Goal: Information Seeking & Learning: Learn about a topic

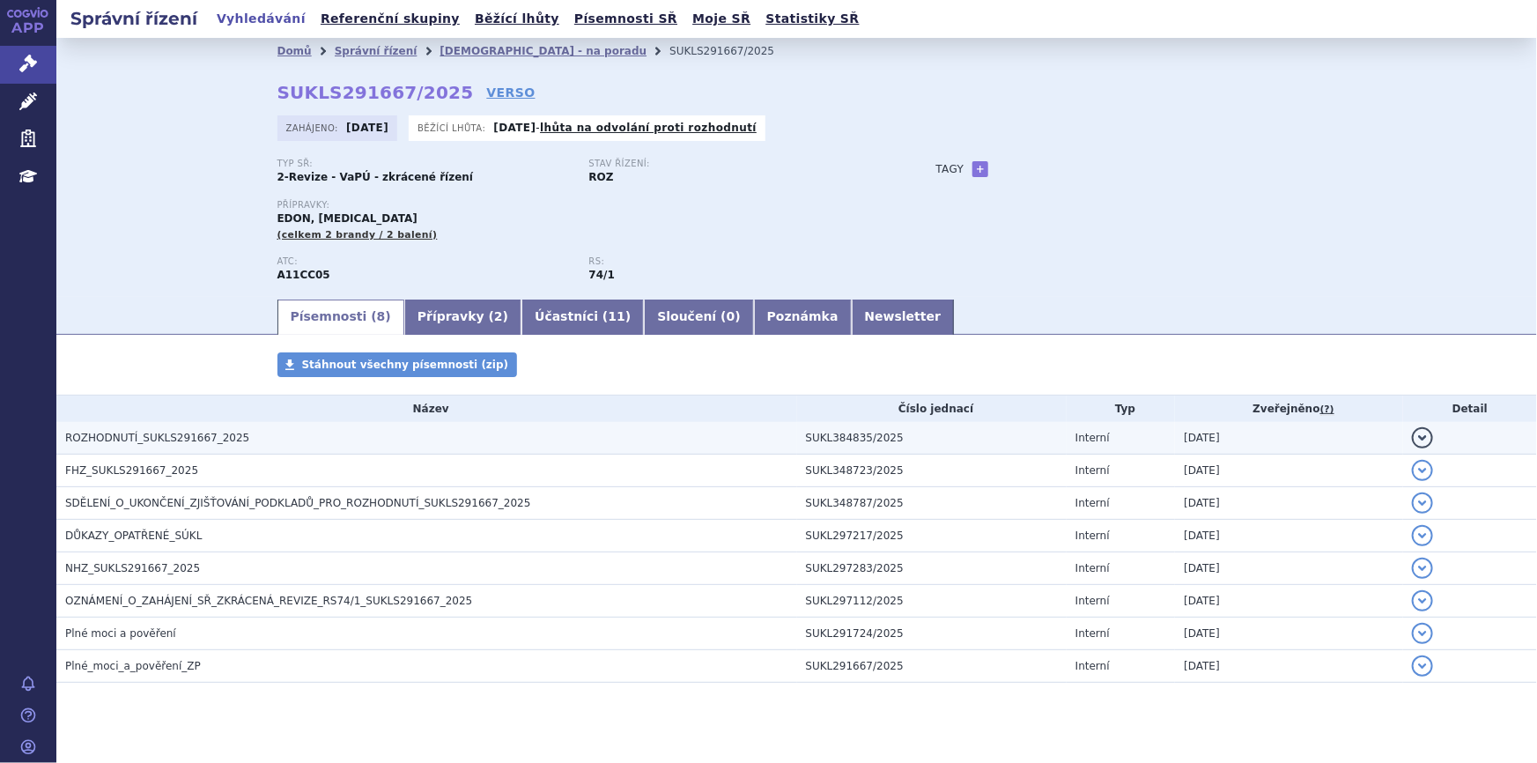
click at [218, 447] on td "ROZHODNUTÍ_SUKLS291667_2025" at bounding box center [426, 438] width 741 height 33
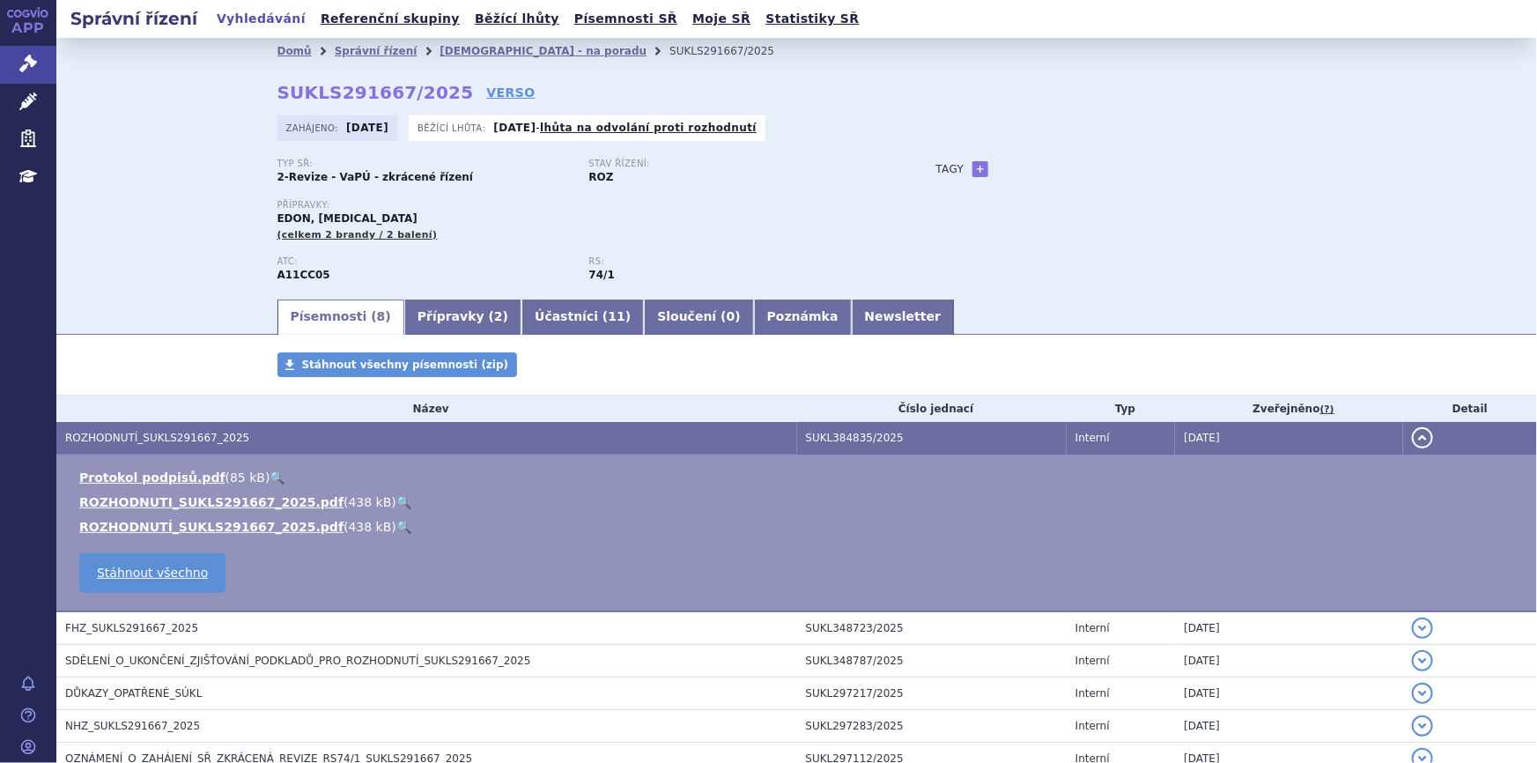
click at [396, 500] on link "🔍" at bounding box center [403, 502] width 15 height 14
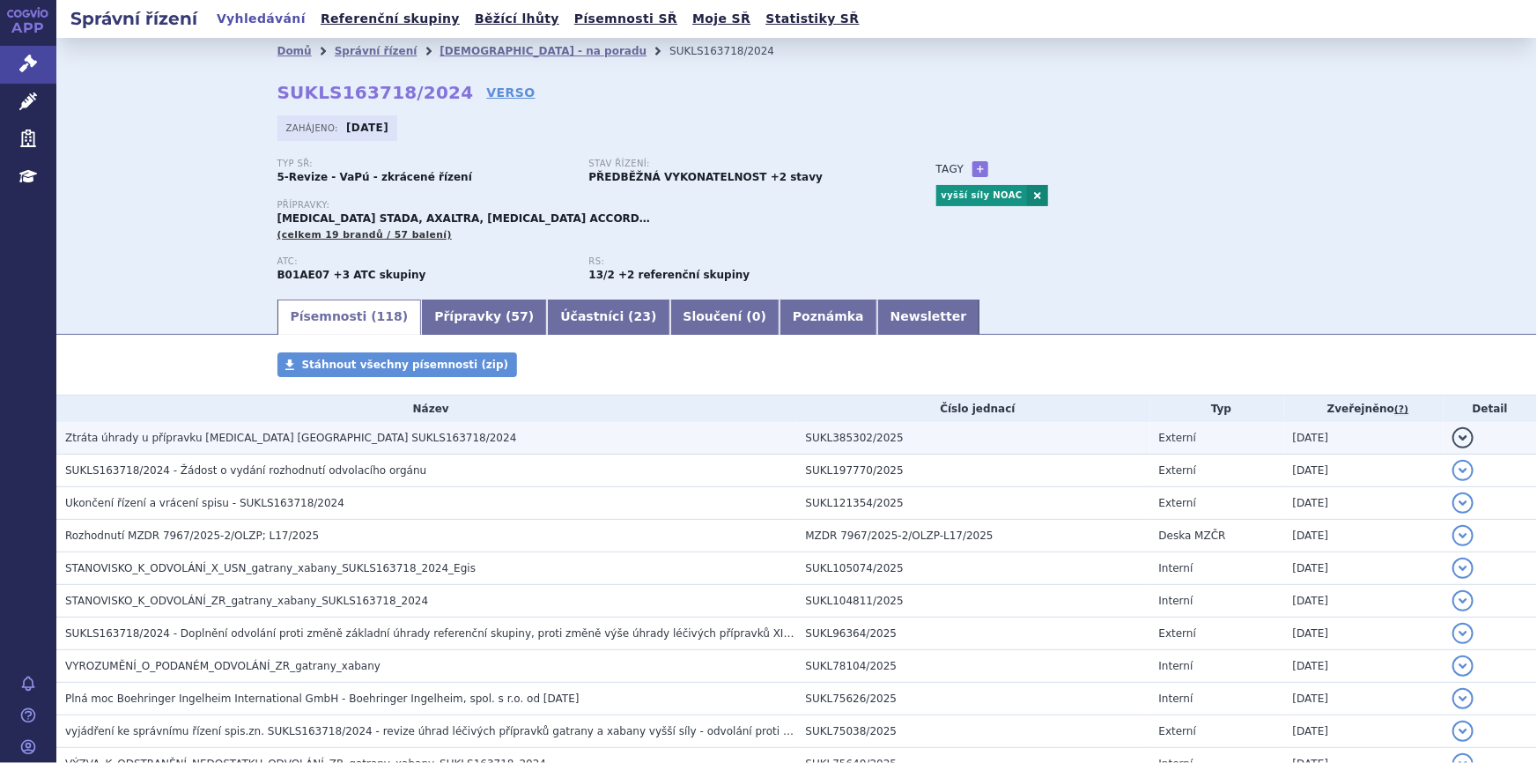
click at [535, 443] on h3 "Ztráta úhrady u přípravku [MEDICAL_DATA] [GEOGRAPHIC_DATA] SUKLS163718/2024" at bounding box center [431, 438] width 732 height 18
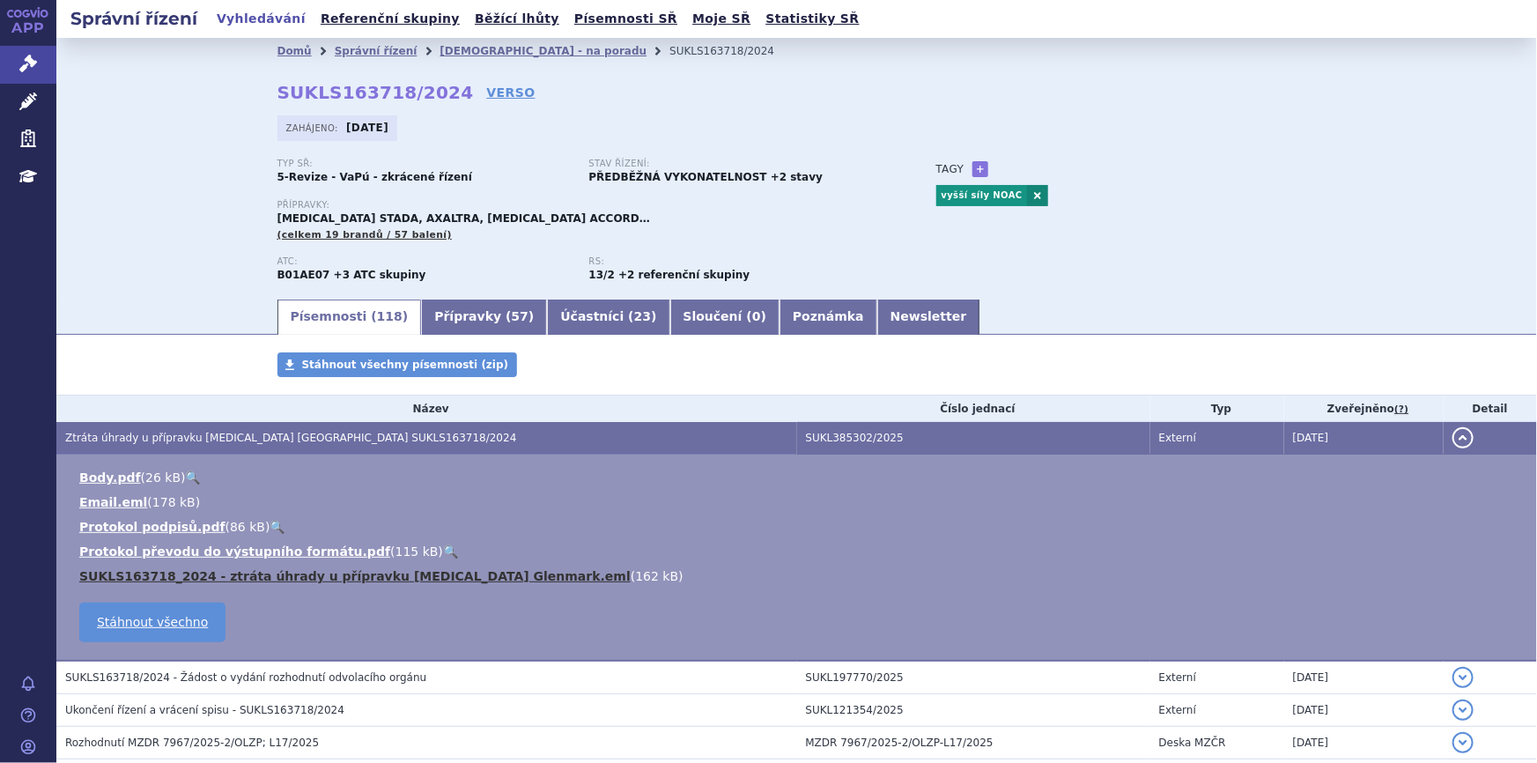
click at [400, 579] on link "SUKLS163718_2024 - ztráta úhrady u přípravku [MEDICAL_DATA] Glenmark.eml" at bounding box center [355, 576] width 552 height 14
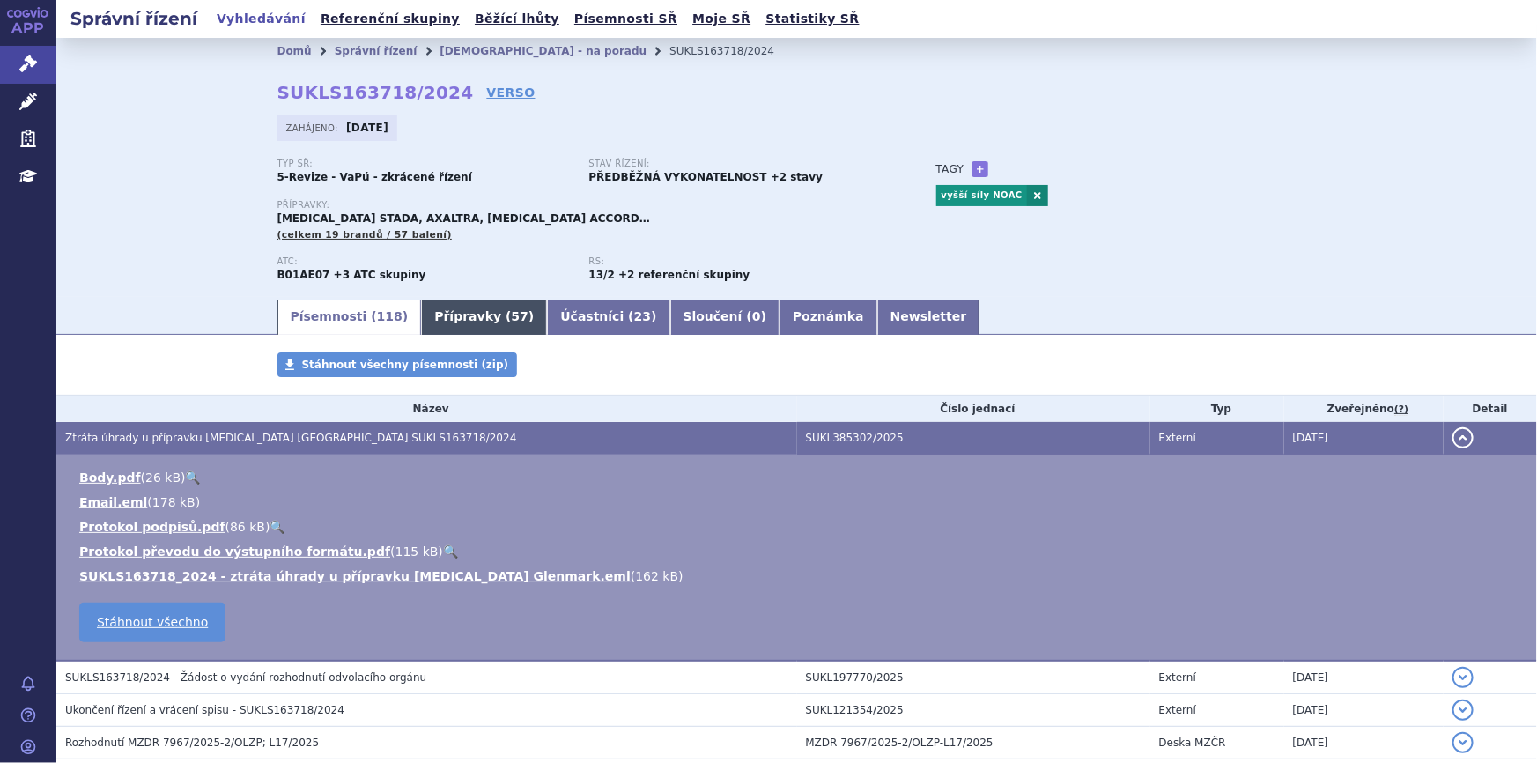
click at [458, 308] on link "Přípravky ( 57 )" at bounding box center [484, 317] width 126 height 35
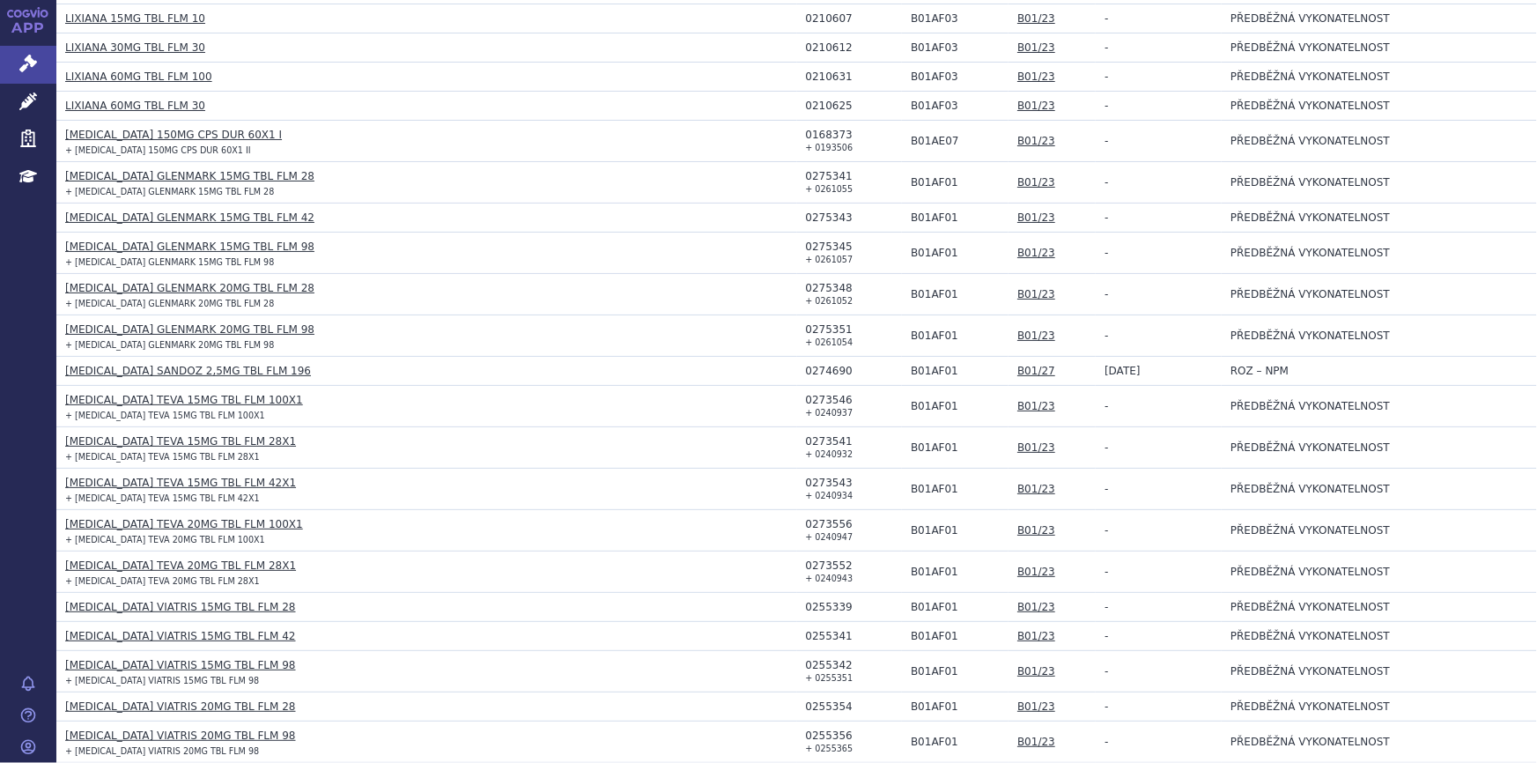
scroll to position [960, 0]
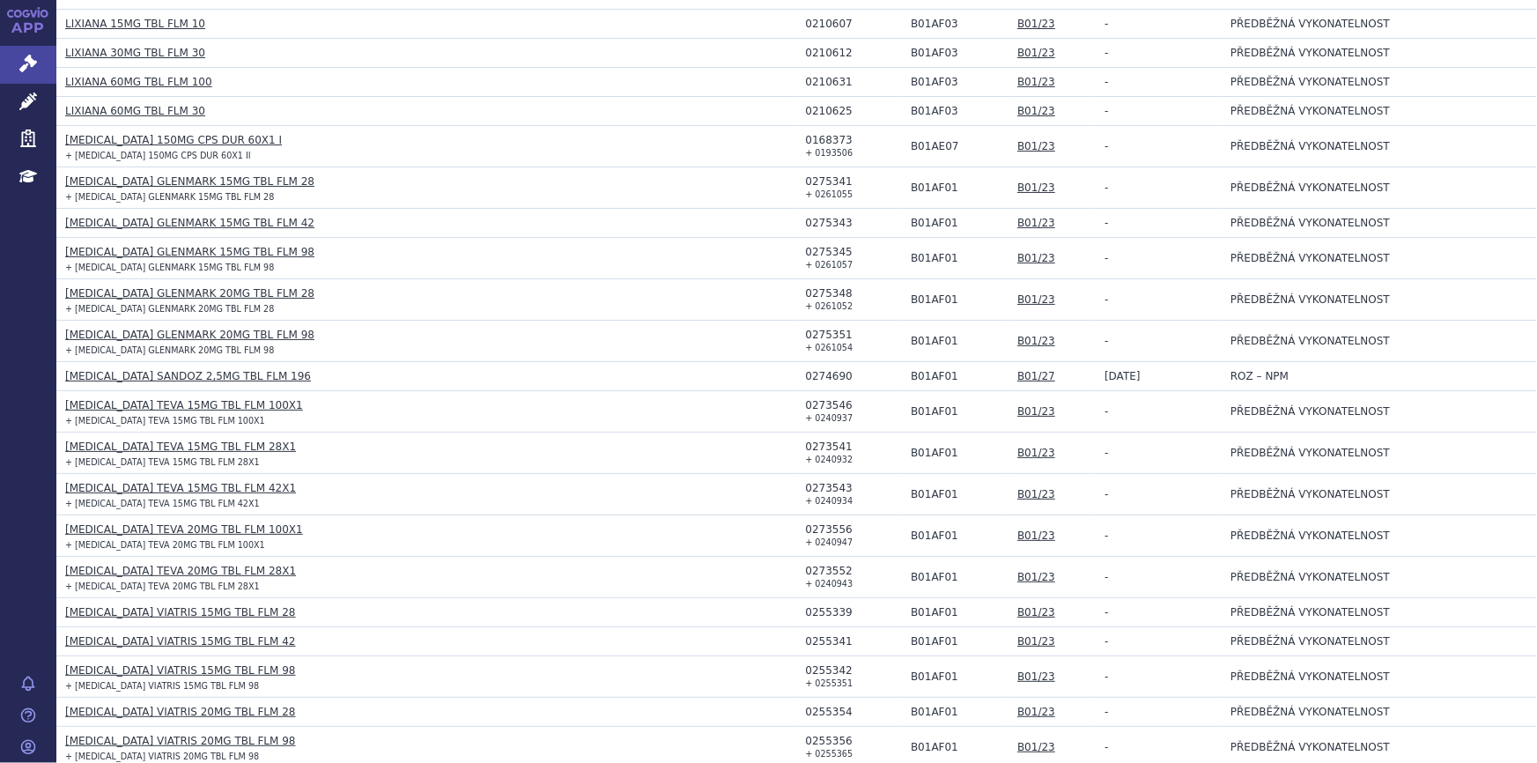
click at [148, 255] on link "[MEDICAL_DATA] GLENMARK 15MG TBL FLM 98" at bounding box center [189, 252] width 249 height 12
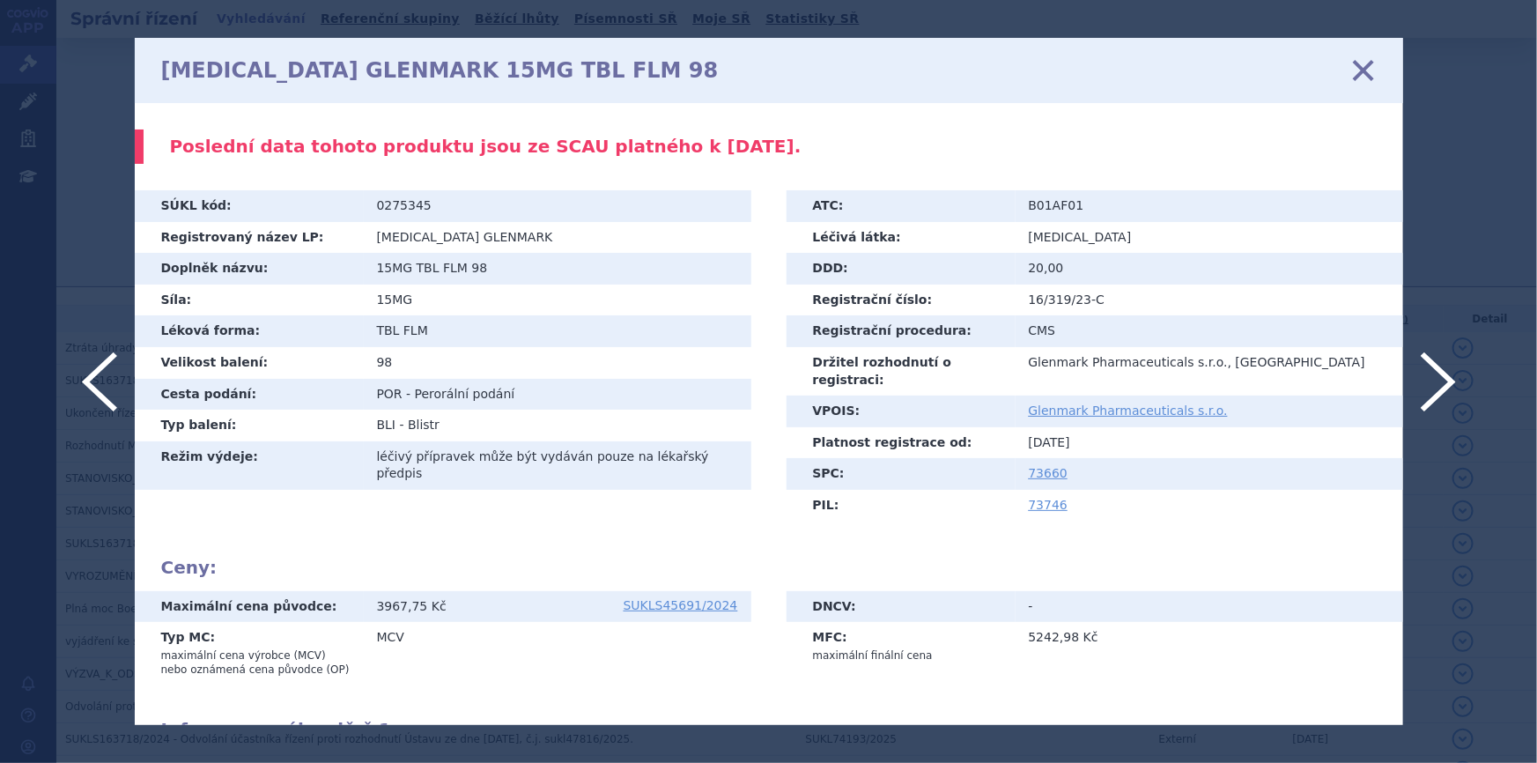
click at [1358, 69] on icon at bounding box center [1362, 70] width 37 height 37
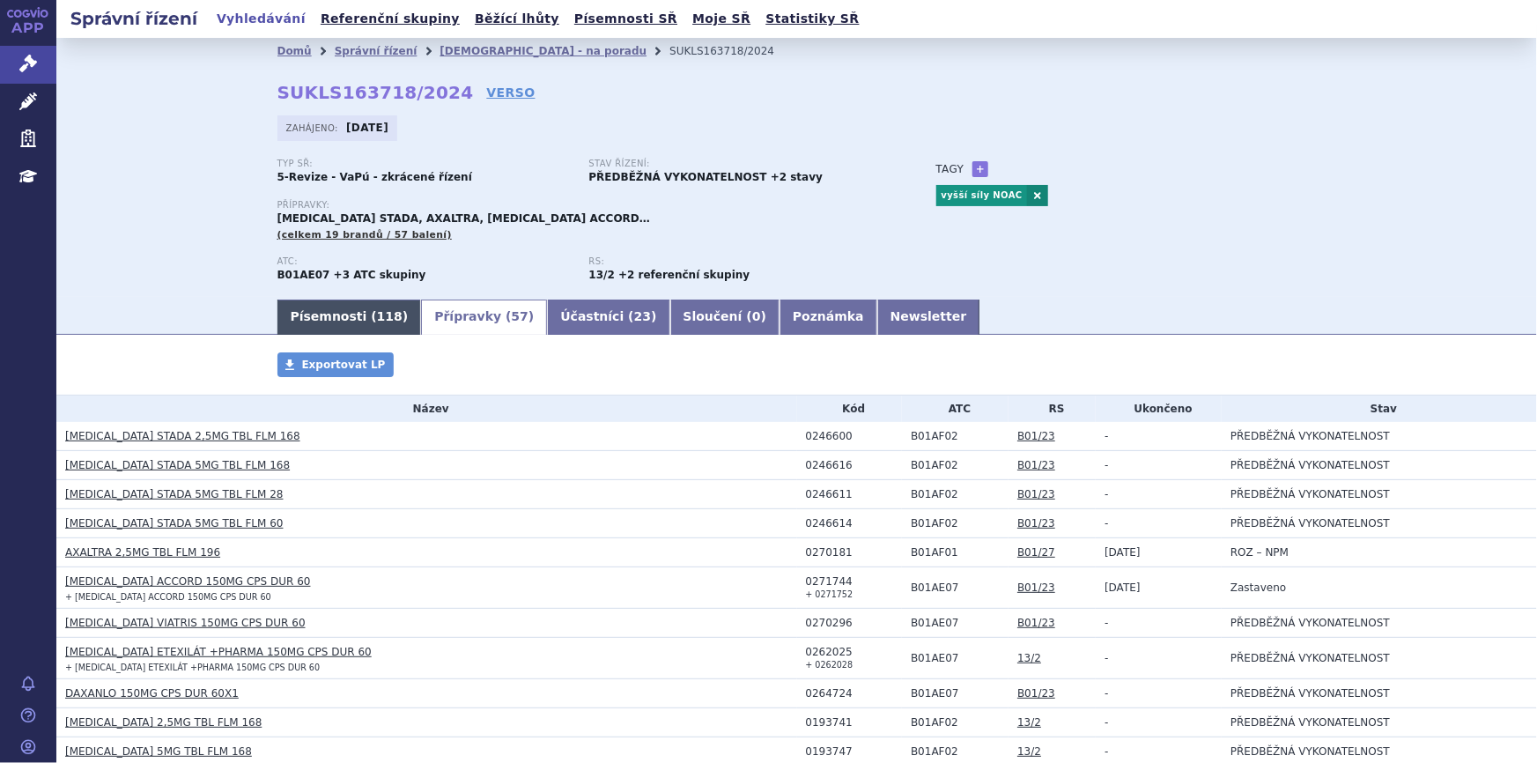
click at [315, 312] on link "Písemnosti ( 118 )" at bounding box center [350, 317] width 144 height 35
